Goal: Check status: Check status

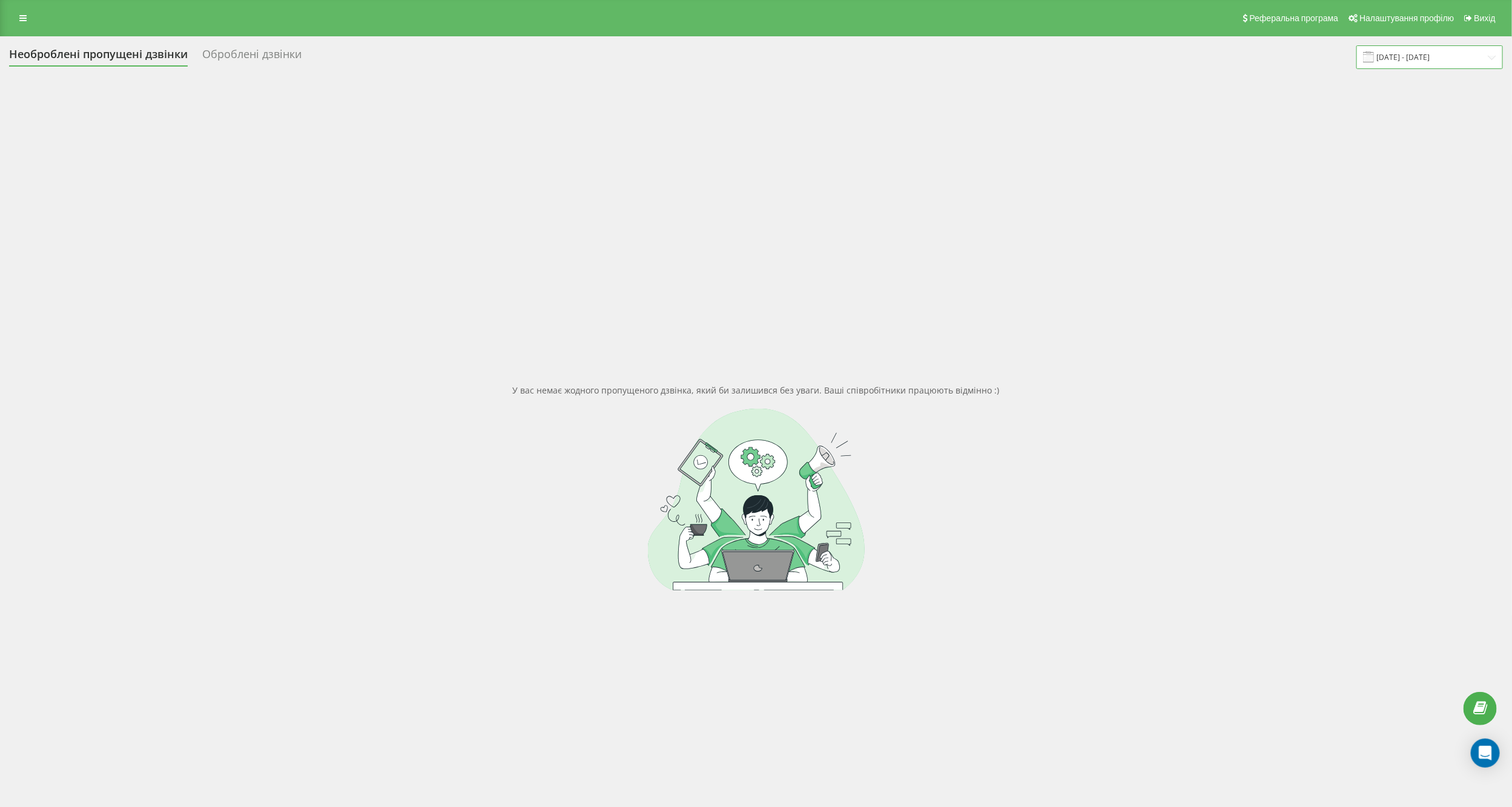
click at [1416, 62] on input "[DATE] - [DATE]" at bounding box center [1429, 56] width 147 height 23
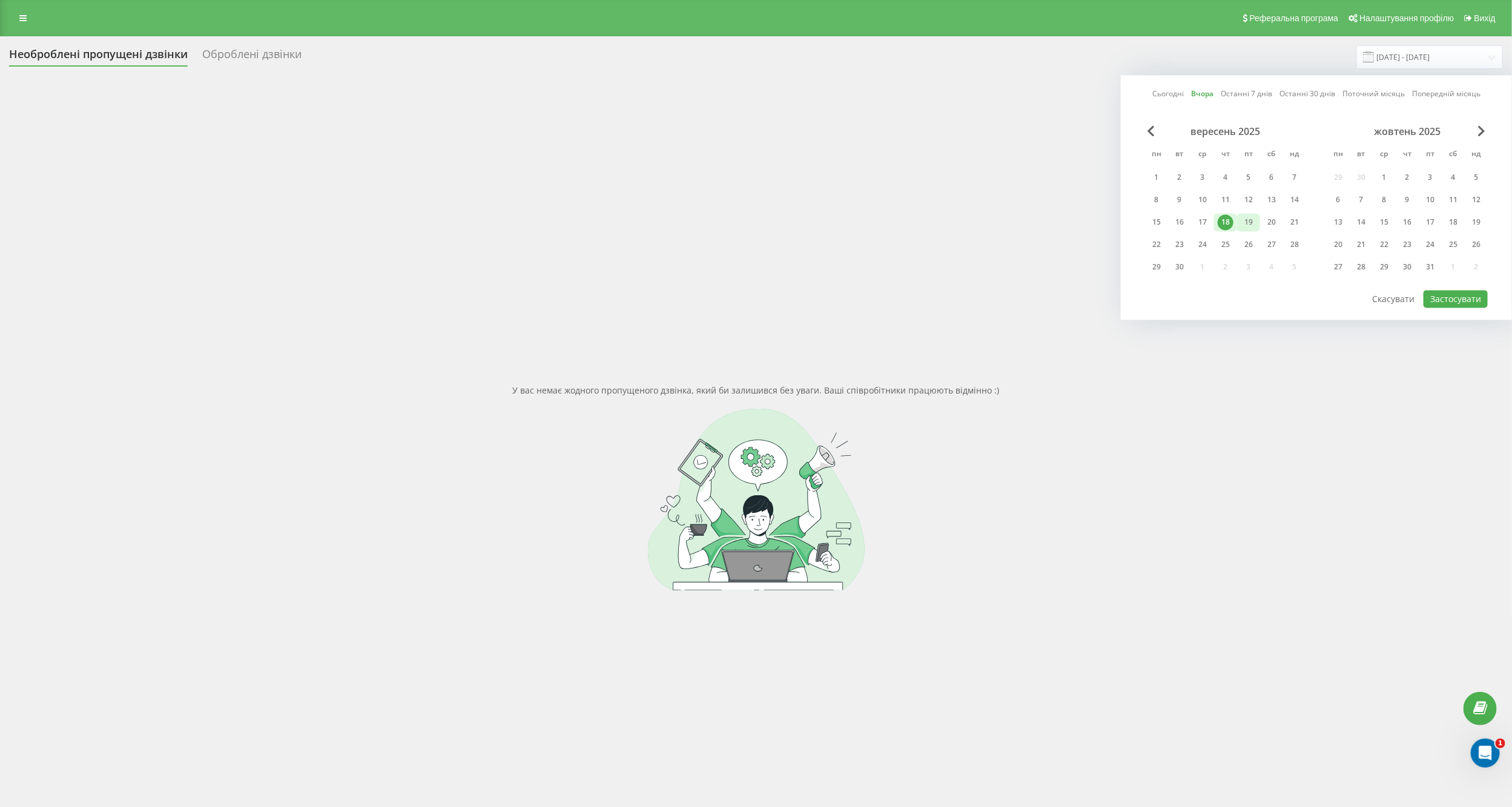
click at [1252, 226] on div "19" at bounding box center [1248, 223] width 16 height 16
click at [1457, 293] on button "Застосувати" at bounding box center [1455, 299] width 64 height 17
type input "19.09.2025 - 19.09.2025"
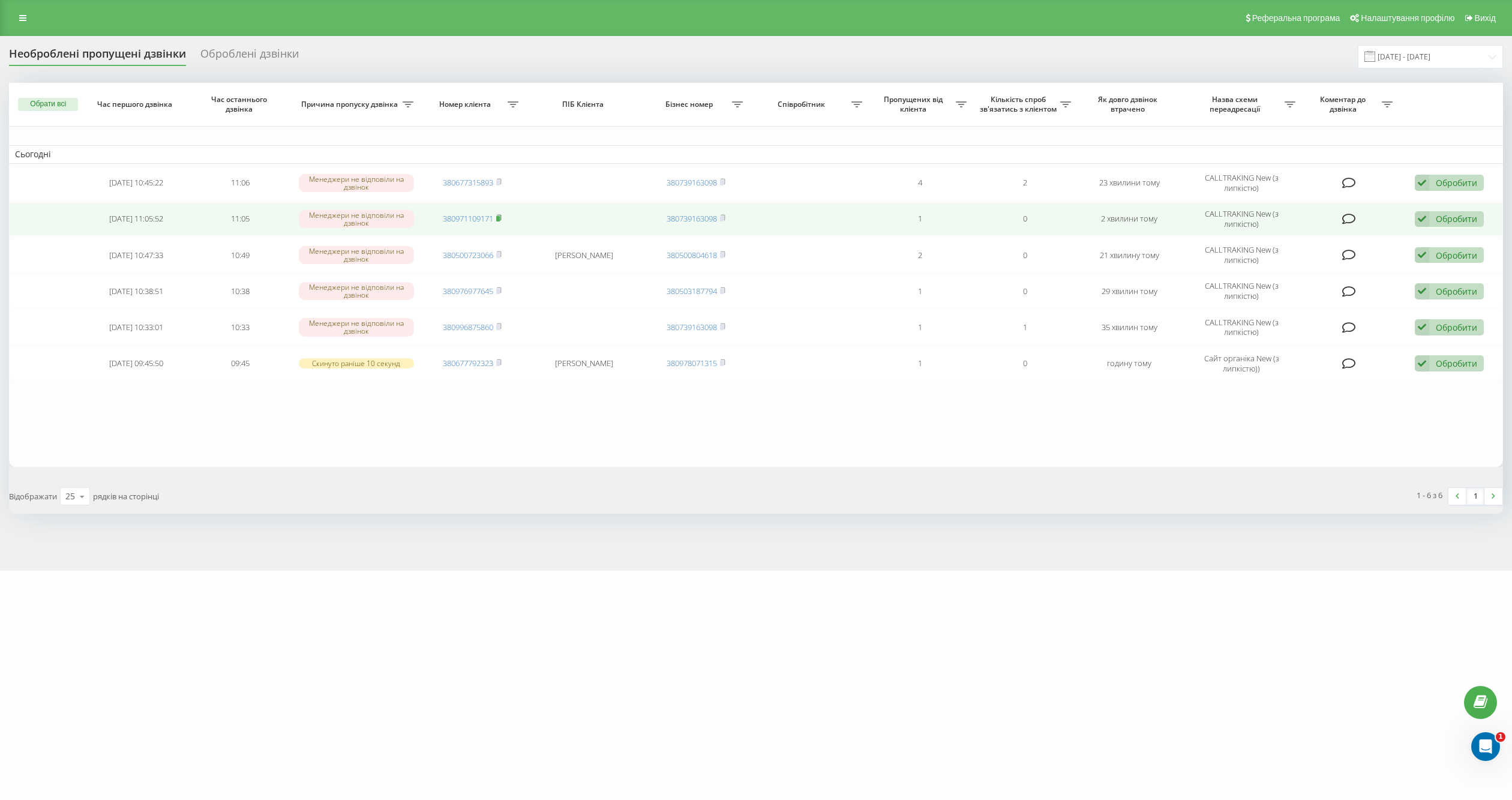
click at [500, 218] on rect at bounding box center [498, 218] width 4 height 5
